Goal: Use online tool/utility: Use online tool/utility

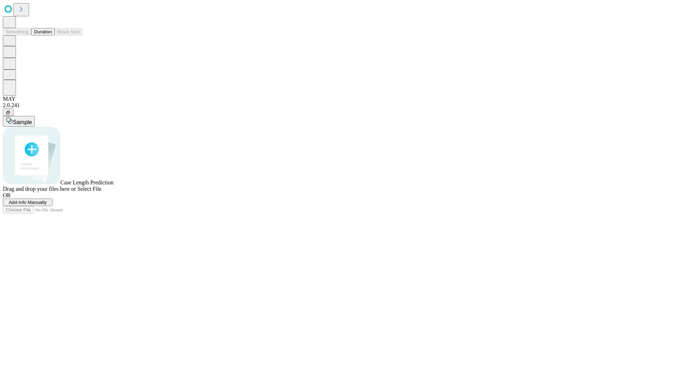
click at [101, 192] on span "Select File" at bounding box center [89, 189] width 24 height 6
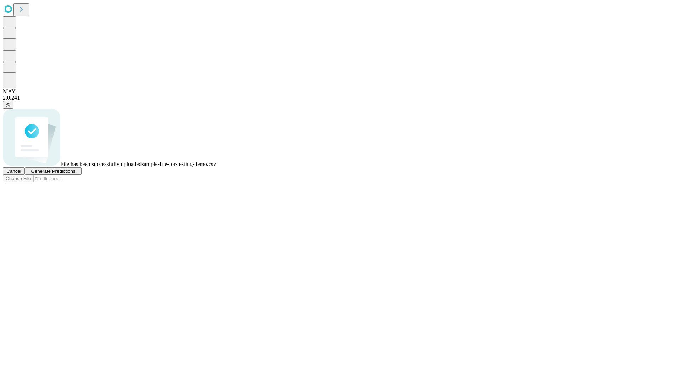
click at [75, 174] on span "Generate Predictions" at bounding box center [53, 170] width 44 height 5
